Goal: Information Seeking & Learning: Learn about a topic

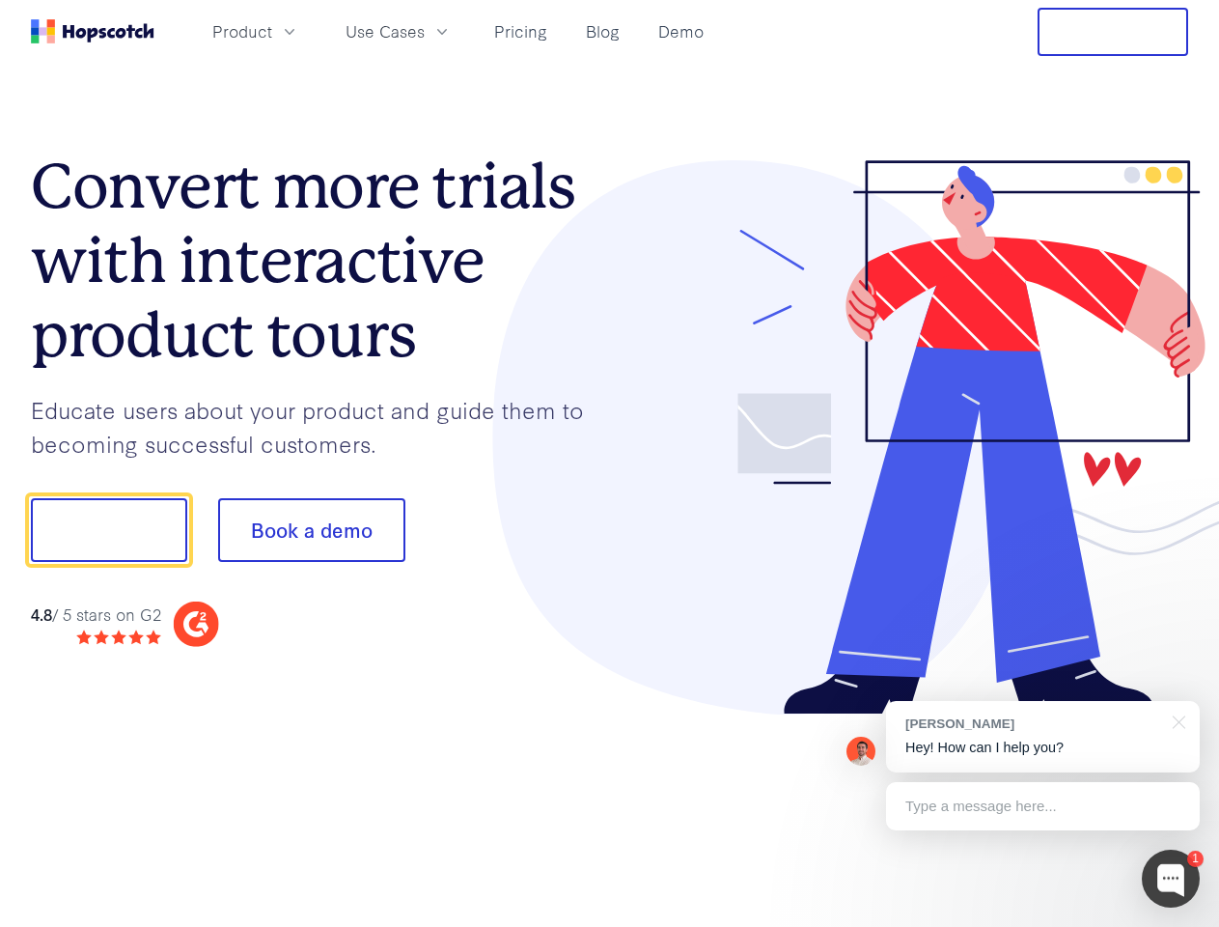
click at [610, 463] on div at bounding box center [899, 437] width 579 height 555
click at [272, 31] on span "Product" at bounding box center [242, 31] width 60 height 24
click at [425, 31] on span "Use Cases" at bounding box center [385, 31] width 79 height 24
click at [1113, 32] on button "Free Trial" at bounding box center [1113, 32] width 151 height 48
click at [108, 530] on button "Show me!" at bounding box center [109, 530] width 156 height 64
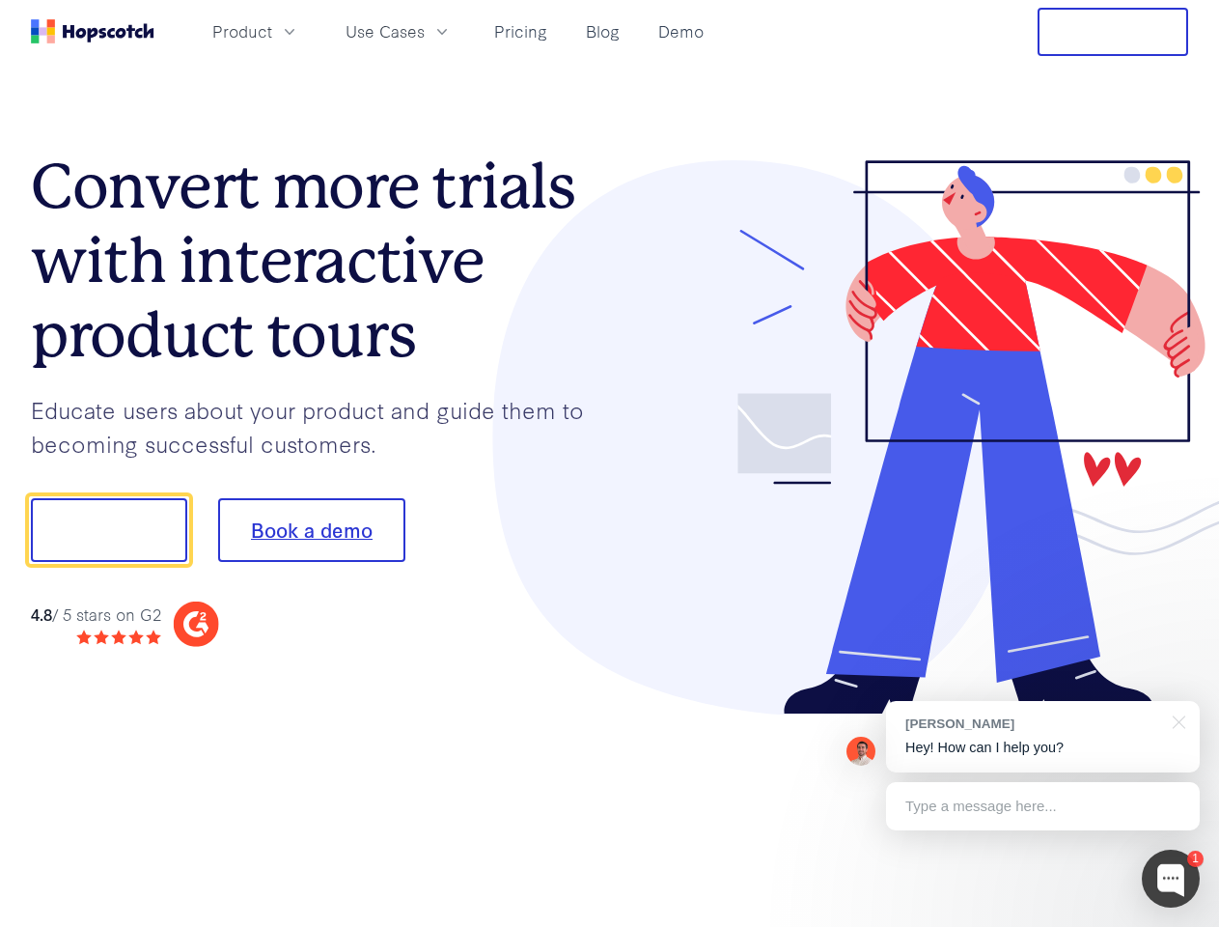
click at [311, 530] on button "Book a demo" at bounding box center [311, 530] width 187 height 64
click at [1171, 878] on div at bounding box center [1171, 879] width 58 height 58
click at [1043, 737] on div "[PERSON_NAME] Hey! How can I help you?" at bounding box center [1043, 736] width 314 height 71
click at [1176, 720] on div at bounding box center [1019, 528] width 362 height 644
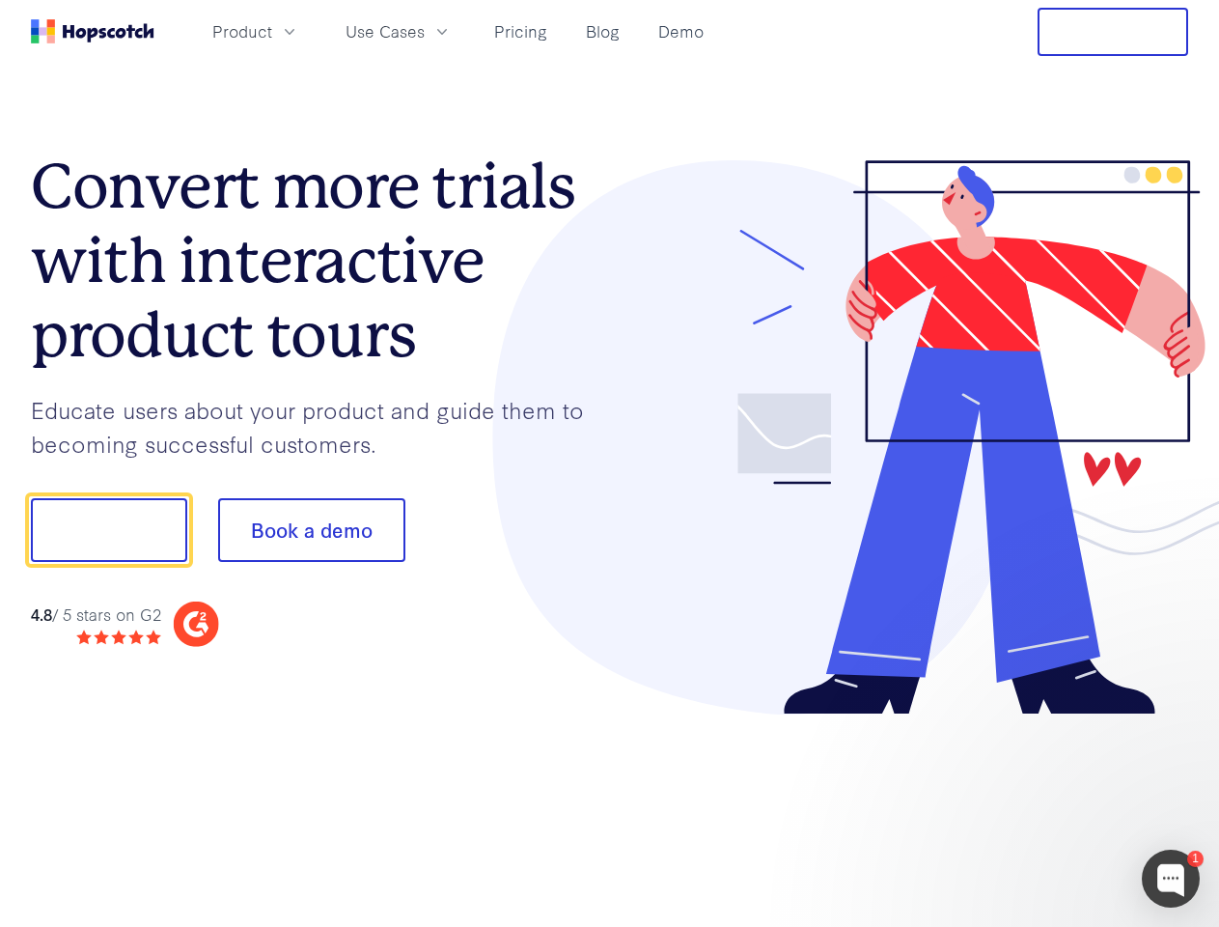
click at [1043, 806] on div at bounding box center [1019, 656] width 362 height 385
